Goal: Use online tool/utility: Utilize a website feature to perform a specific function

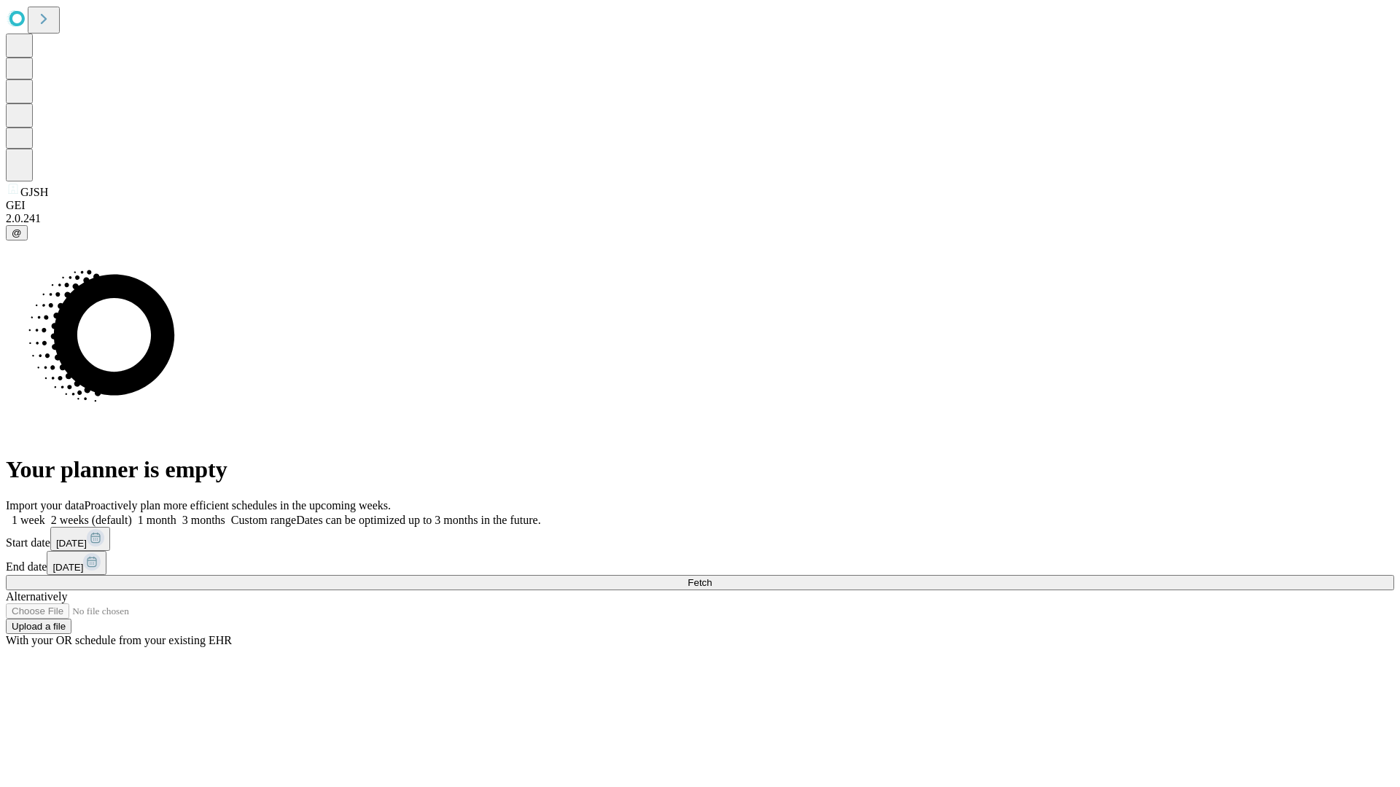
click at [711, 577] on span "Fetch" at bounding box center [699, 582] width 24 height 11
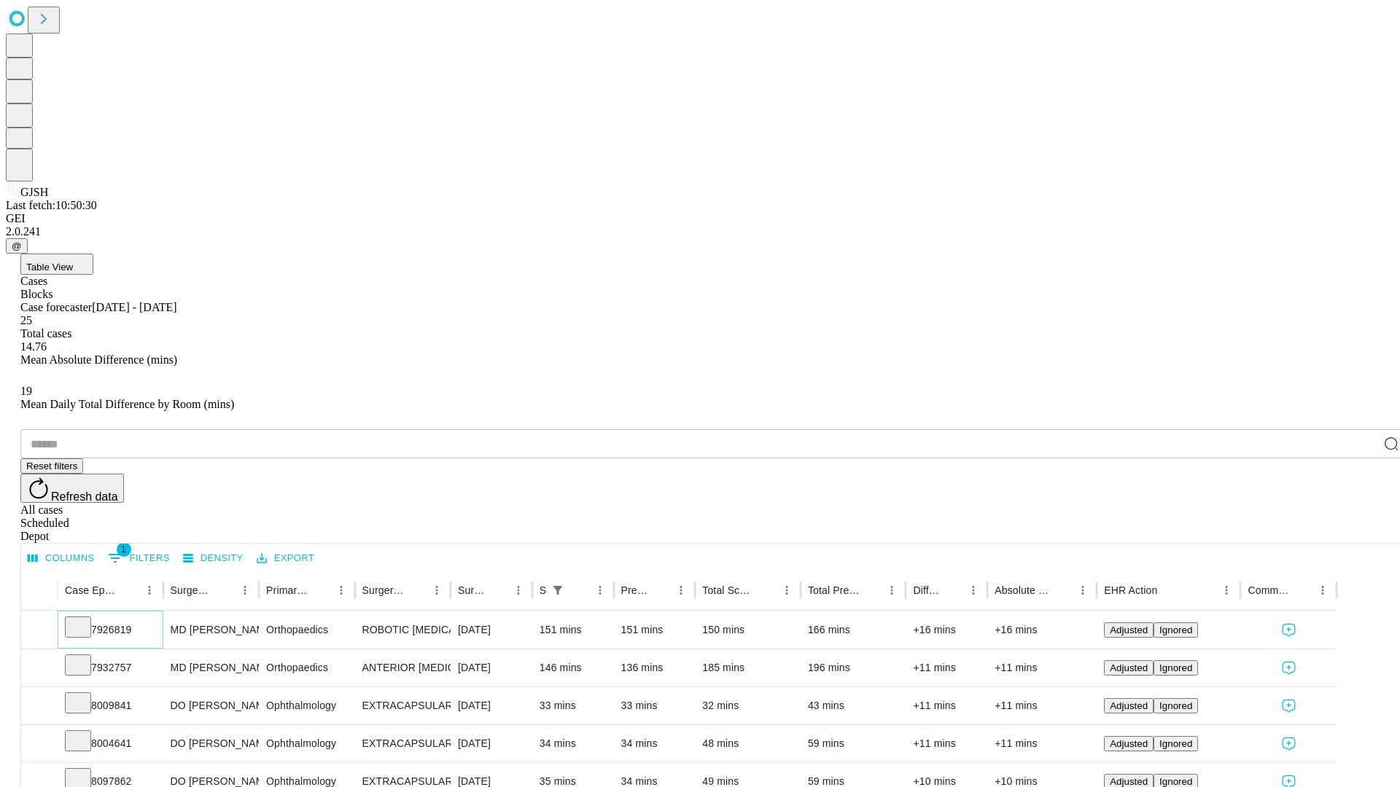
click at [85, 619] on icon at bounding box center [78, 626] width 15 height 15
